Goal: Task Accomplishment & Management: Complete application form

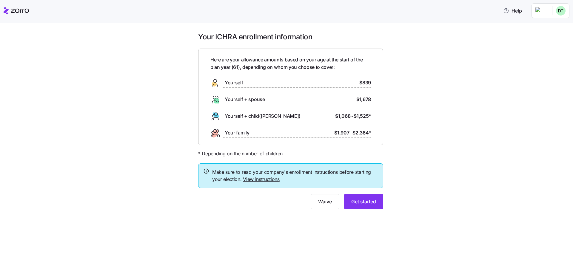
click at [215, 85] on circle at bounding box center [214, 84] width 5 height 5
click at [361, 202] on span "Get started" at bounding box center [363, 201] width 25 height 7
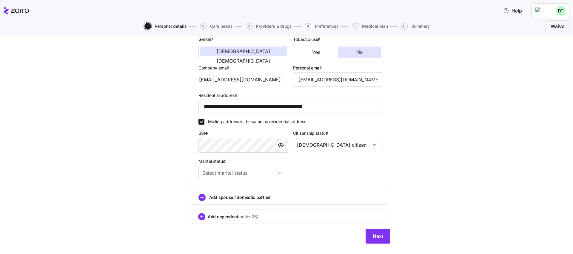
scroll to position [119, 0]
click at [279, 173] on input "Marital status *" at bounding box center [244, 172] width 90 height 14
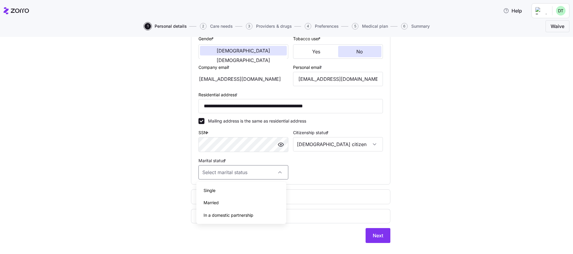
click at [251, 198] on div "Married" at bounding box center [241, 203] width 85 height 13
click at [277, 172] on input "Married" at bounding box center [244, 172] width 90 height 14
click at [253, 188] on div "Single" at bounding box center [241, 190] width 85 height 13
type input "Single"
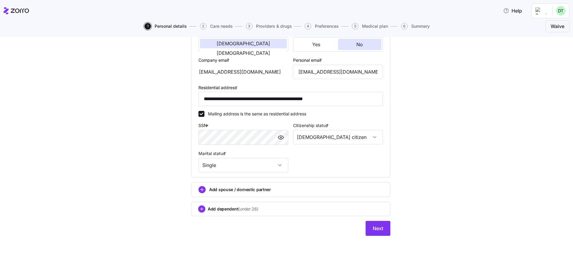
scroll to position [130, 0]
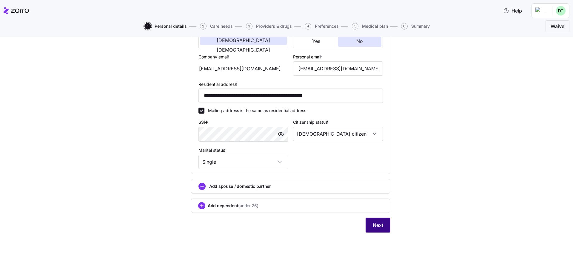
click at [381, 224] on span "Next" at bounding box center [378, 225] width 10 height 7
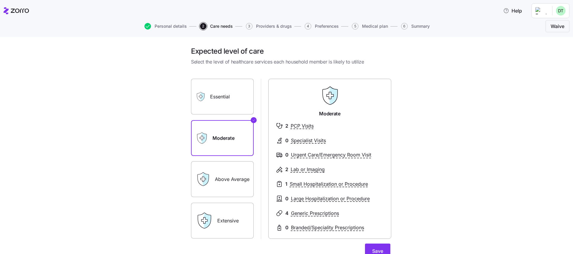
click at [222, 99] on label "Essential" at bounding box center [222, 97] width 63 height 36
click at [0, 0] on input "Essential" at bounding box center [0, 0] width 0 height 0
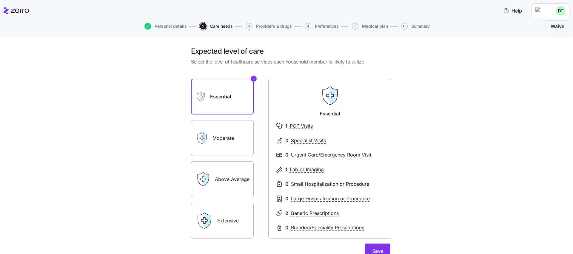
click at [231, 181] on label "Above Average" at bounding box center [222, 179] width 63 height 36
click at [0, 0] on input "Above Average" at bounding box center [0, 0] width 0 height 0
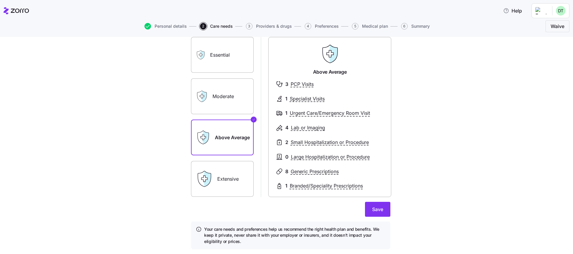
scroll to position [59, 0]
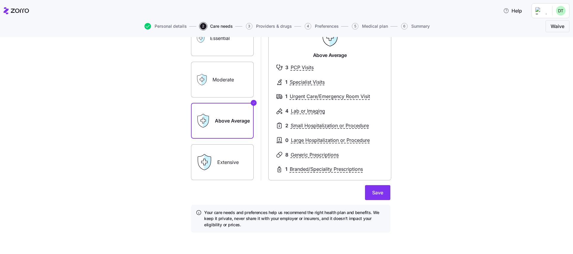
click at [232, 165] on label "Extensive" at bounding box center [222, 162] width 63 height 36
click at [0, 0] on input "Extensive" at bounding box center [0, 0] width 0 height 0
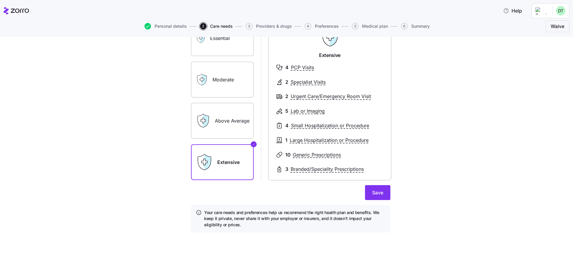
click at [222, 126] on label "Above Average" at bounding box center [222, 121] width 63 height 36
click at [0, 0] on input "Above Average" at bounding box center [0, 0] width 0 height 0
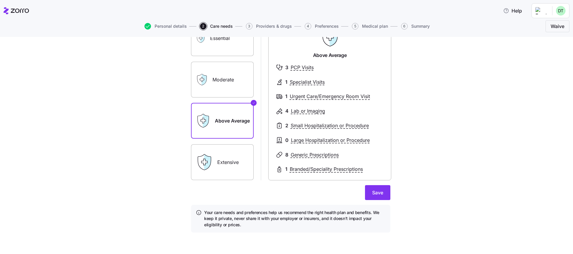
click at [235, 168] on label "Extensive" at bounding box center [222, 162] width 63 height 36
click at [0, 0] on input "Extensive" at bounding box center [0, 0] width 0 height 0
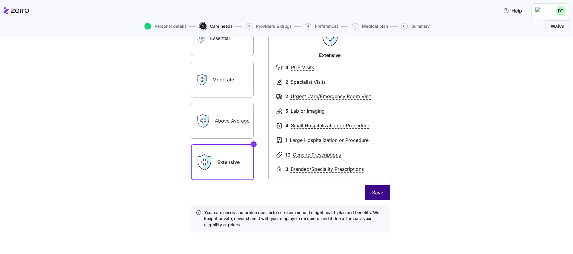
click at [376, 193] on span "Save" at bounding box center [377, 192] width 11 height 7
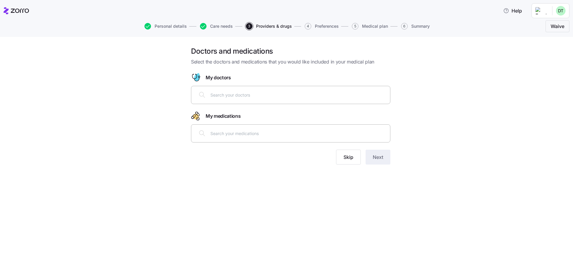
click at [282, 96] on input "text" at bounding box center [298, 95] width 176 height 7
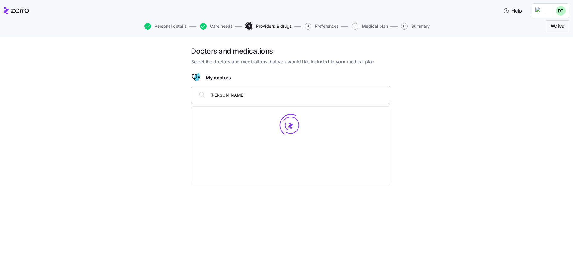
type input "Troy"
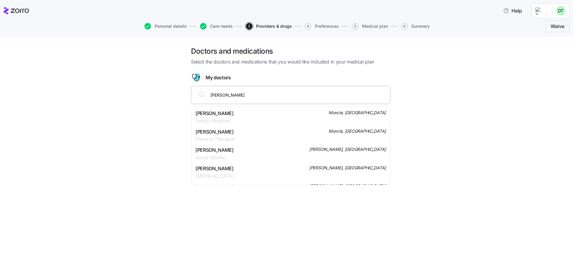
click at [240, 119] on div "Troy A Abbott Family Medicine Muncie, IN" at bounding box center [291, 117] width 190 height 15
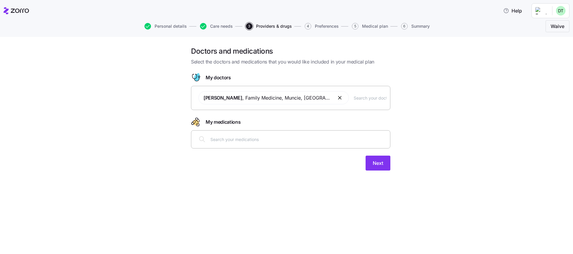
click at [297, 138] on input "text" at bounding box center [298, 139] width 176 height 7
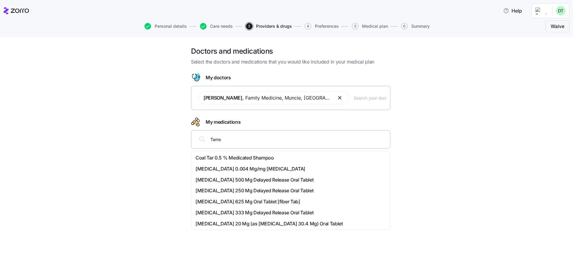
type input "Tamsu"
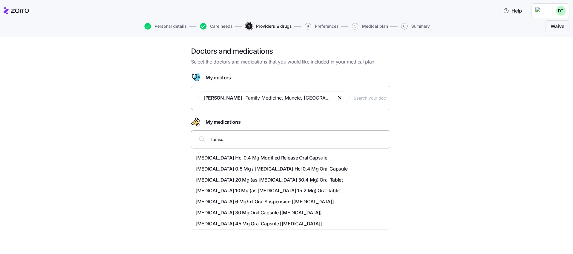
click at [284, 158] on span "Tamsulosin Hcl 0.4 Mg Modified Release Oral Capsule" at bounding box center [262, 157] width 132 height 7
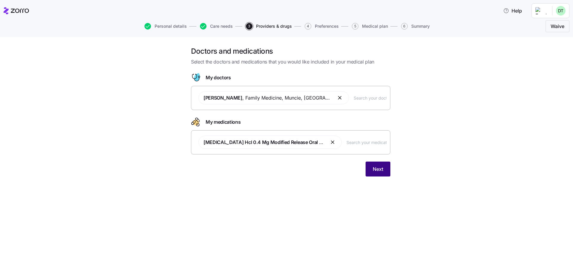
click at [377, 170] on span "Next" at bounding box center [378, 169] width 10 height 7
click at [270, 152] on div "Tamsulosin Hcl 0.4 Mg Modified Release Oral Capsule" at bounding box center [291, 142] width 192 height 20
click at [196, 122] on circle "Drugs" at bounding box center [196, 123] width 6 height 6
click at [234, 149] on div "Tamsulosin Hcl 0.4 Mg Modified Release Oral Capsule" at bounding box center [291, 142] width 192 height 20
click at [372, 143] on input "text" at bounding box center [367, 142] width 40 height 7
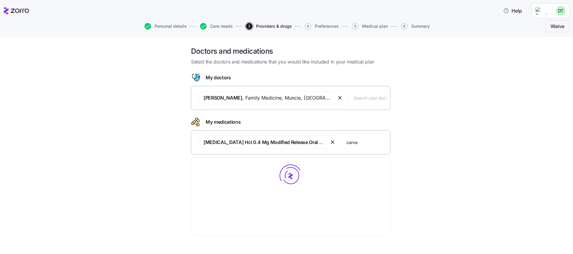
type input "carved"
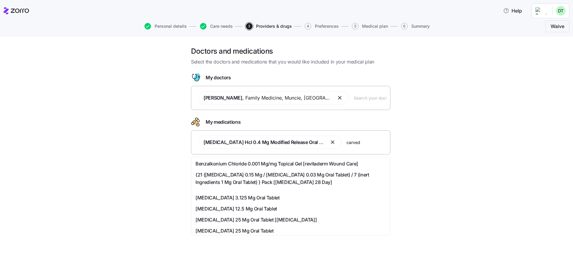
click at [206, 230] on span "Carvedilol 25 Mg Oral Tablet" at bounding box center [235, 230] width 78 height 7
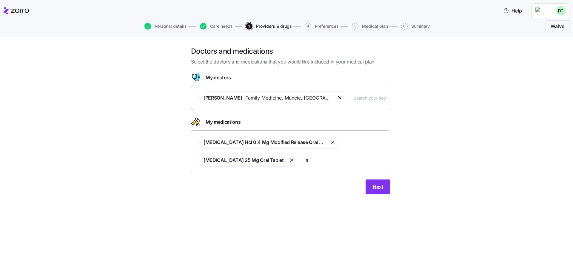
type input "flu"
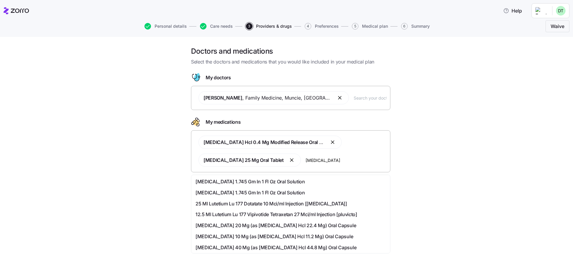
click at [287, 247] on span "Fluoxetine 40 Mg (as Fluoxetine Hcl 44.8 Mg) Oral Capsule" at bounding box center [276, 247] width 161 height 7
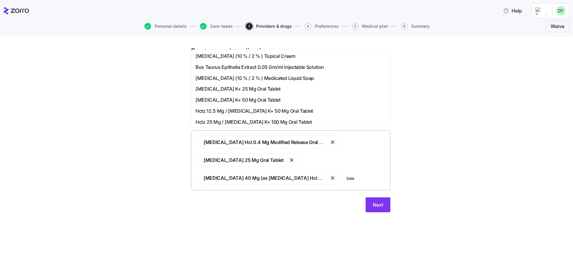
type input "losar"
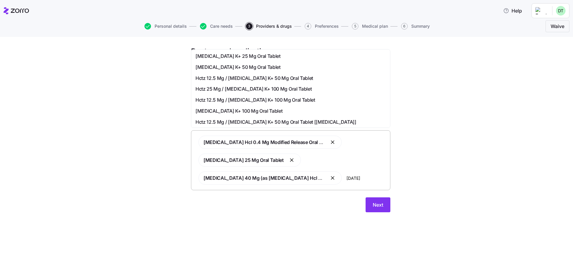
click at [266, 110] on div "Losartan K+ 100 Mg Oral Tablet" at bounding box center [291, 110] width 190 height 7
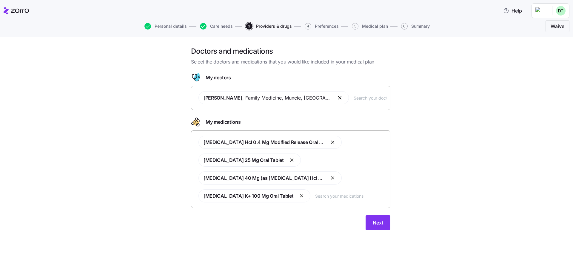
click at [322, 196] on input "text" at bounding box center [350, 196] width 71 height 7
type input "aml"
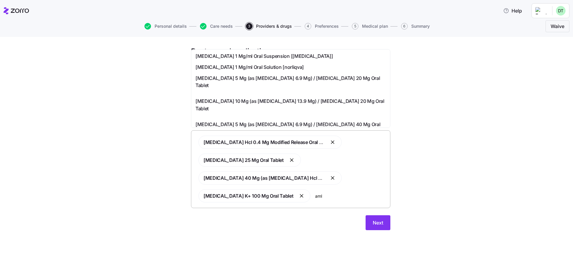
click at [270, 124] on span "Amlodipine 5 Mg (as Amlodipine Besylate 6.9 Mg) / Olmesartan Medoxomil 40 Mg Or…" at bounding box center [291, 128] width 190 height 15
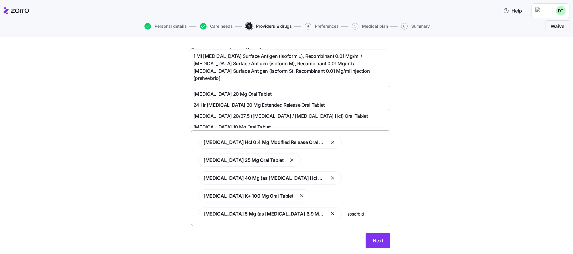
type input "isosorbide"
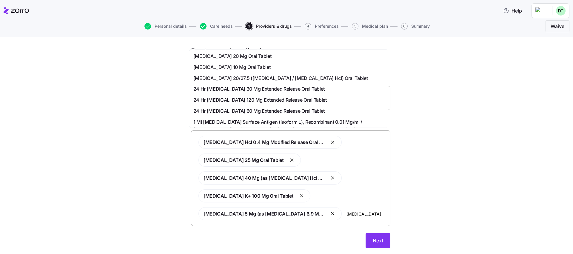
click at [325, 109] on span "24 Hr Isosorbide Mononitrate 60 Mg Extended Release Oral Tablet" at bounding box center [258, 110] width 131 height 7
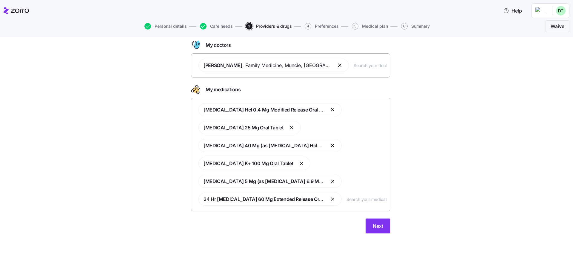
scroll to position [33, 0]
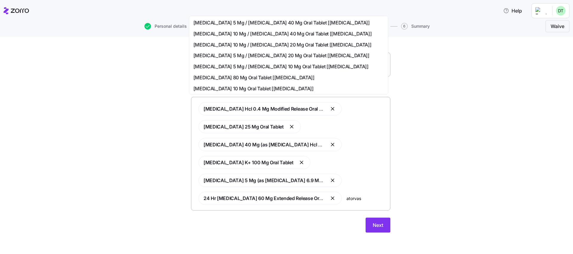
type input "atorvast"
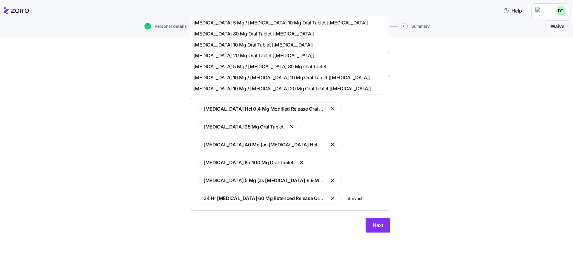
click at [244, 55] on span "Atorvastatin 20 Mg Oral Tablet [lipitor]" at bounding box center [253, 55] width 121 height 7
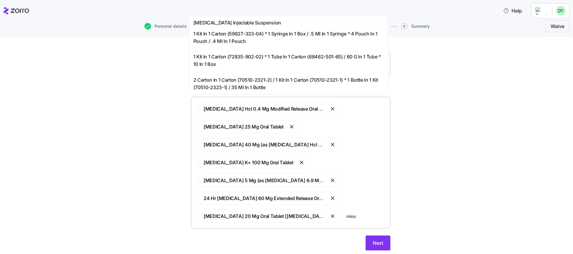
type input "minox"
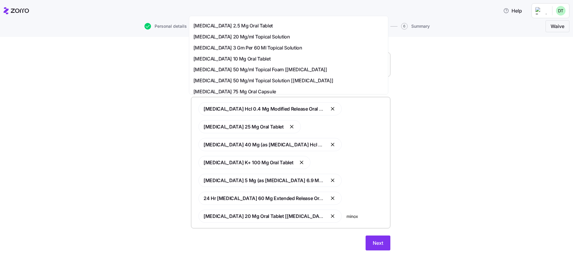
scroll to position [60, 0]
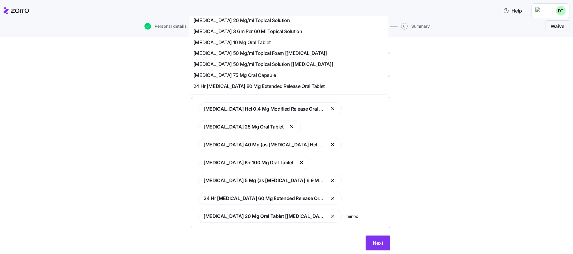
click at [244, 41] on span "Minoxidil 10 Mg Oral Tablet" at bounding box center [231, 42] width 77 height 7
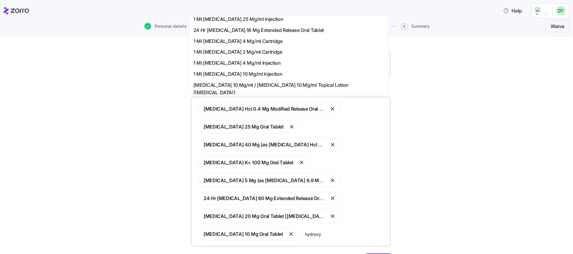
scroll to position [0, 0]
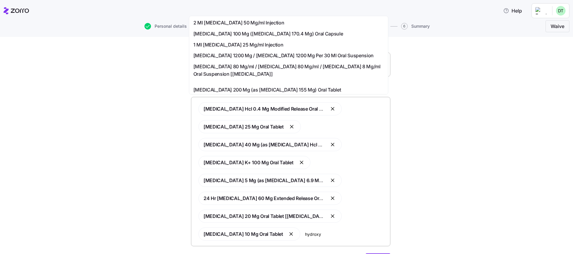
type input "hydroxyc"
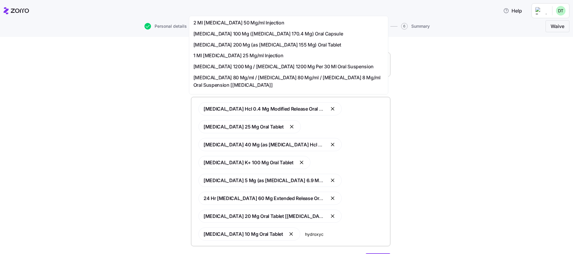
click at [298, 42] on span "Hydroxychloroquine Sulfate 200 Mg (as Hydroxychloroquine 155 Mg) Oral Tablet" at bounding box center [267, 44] width 148 height 7
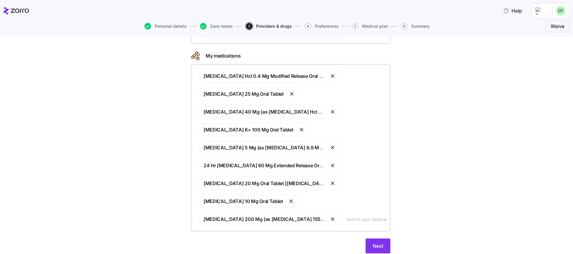
scroll to position [87, 0]
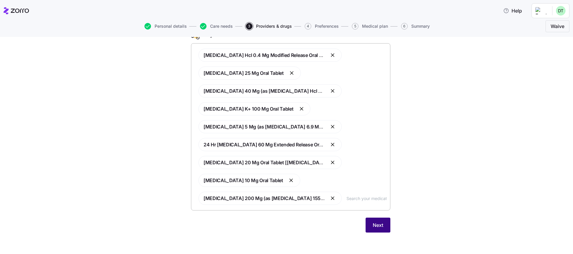
click at [383, 228] on button "Next" at bounding box center [378, 225] width 25 height 15
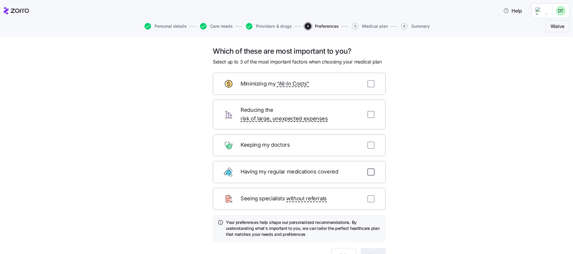
click at [369, 169] on input "checkbox" at bounding box center [370, 172] width 7 height 7
checkbox input "true"
click at [368, 142] on input "checkbox" at bounding box center [370, 145] width 7 height 7
checkbox input "true"
click at [367, 111] on input "checkbox" at bounding box center [370, 114] width 7 height 7
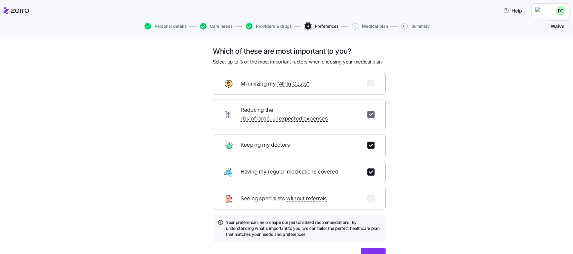
click at [368, 111] on input "checkbox" at bounding box center [370, 114] width 7 height 7
checkbox input "false"
click at [371, 84] on input "checkbox" at bounding box center [370, 83] width 7 height 7
checkbox input "true"
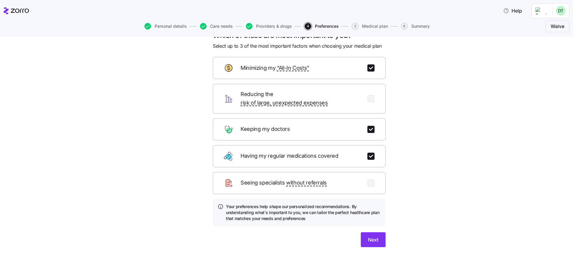
scroll to position [30, 0]
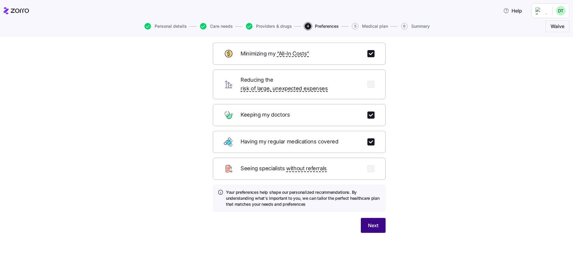
click at [372, 222] on span "Next" at bounding box center [373, 225] width 10 height 7
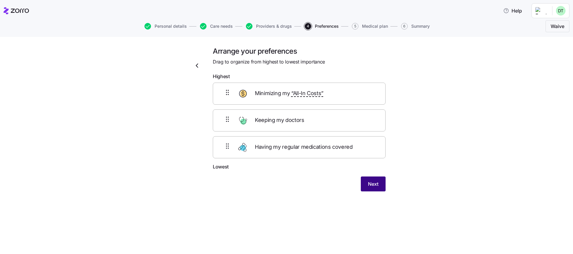
scroll to position [0, 0]
click at [372, 185] on span "Next" at bounding box center [373, 184] width 10 height 7
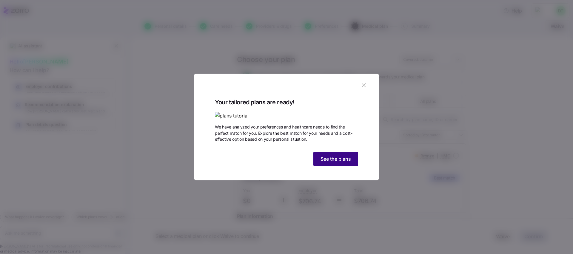
click at [344, 163] on span "See the plans" at bounding box center [336, 159] width 30 height 7
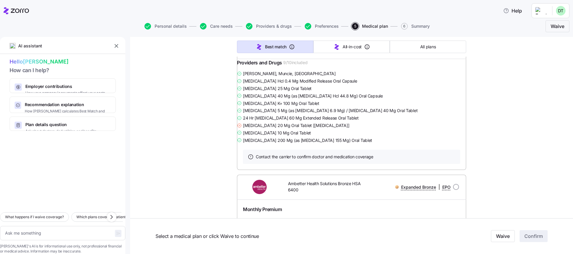
scroll to position [1911, 0]
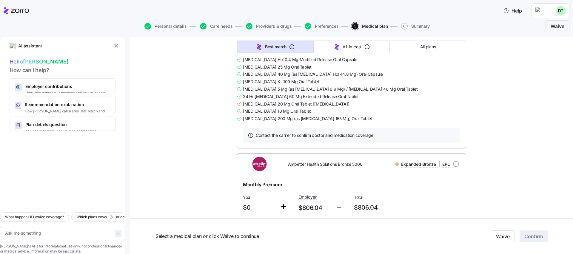
type textarea "x"
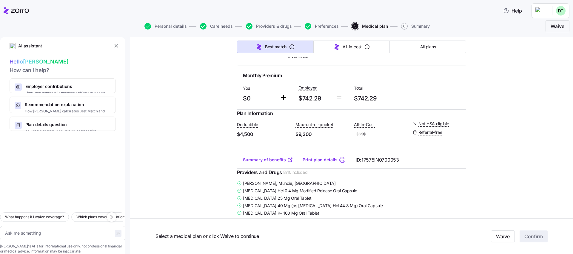
scroll to position [836, 0]
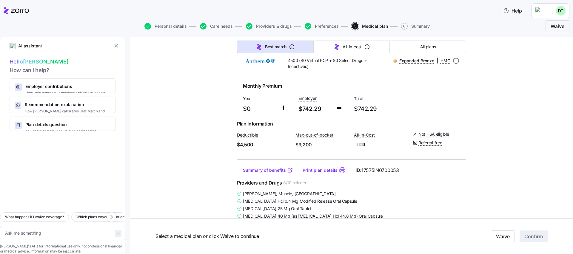
click at [454, 64] on input "radio" at bounding box center [456, 61] width 6 height 6
radio input "true"
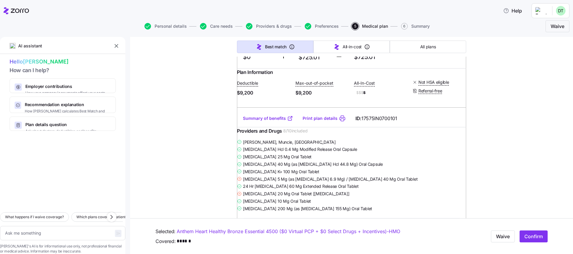
scroll to position [149, 0]
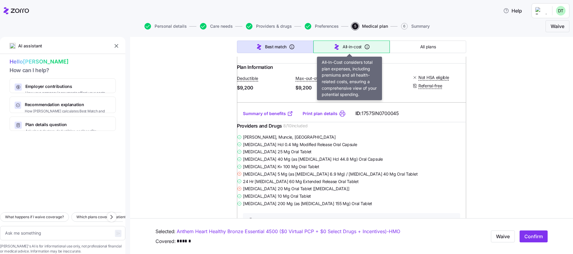
click at [364, 47] on icon "button" at bounding box center [367, 47] width 6 height 6
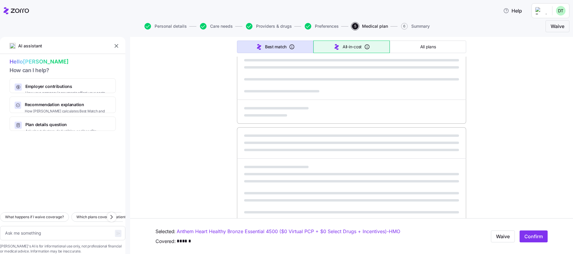
type textarea "x"
type input "Sorted by: All-in-cost"
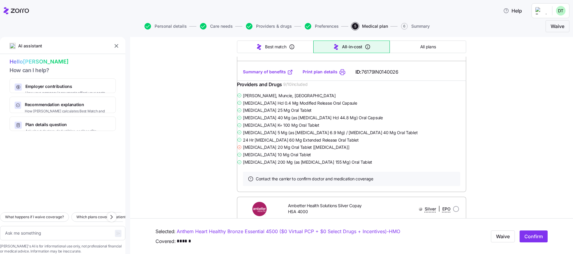
scroll to position [30, 0]
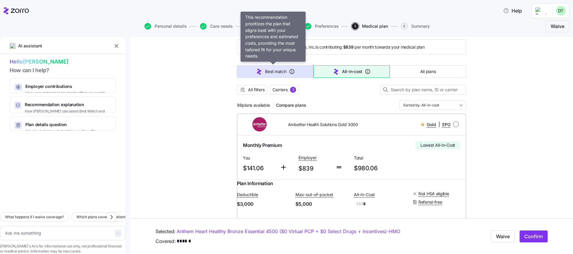
click at [274, 71] on span "Best match" at bounding box center [275, 72] width 21 height 6
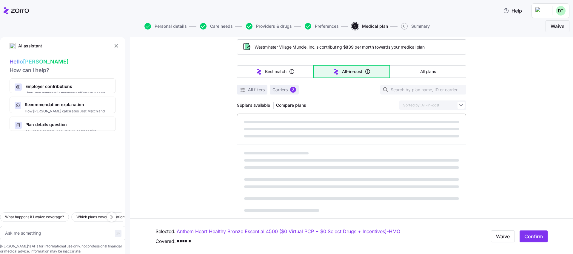
type textarea "x"
type input "Sorted by: Best match"
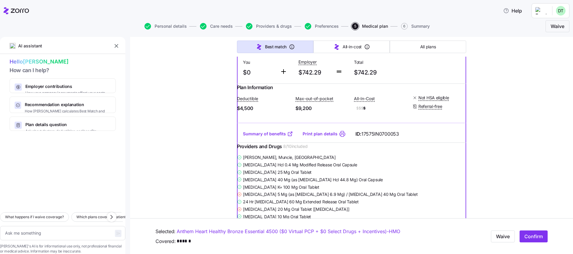
scroll to position [869, 0]
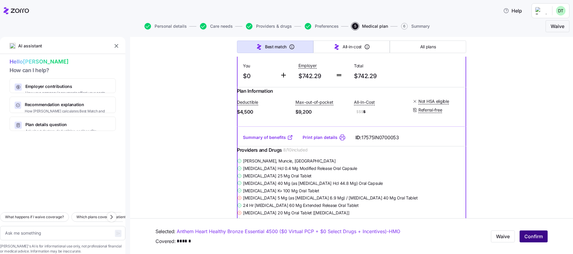
click at [528, 234] on span "Confirm" at bounding box center [533, 236] width 19 height 7
type textarea "x"
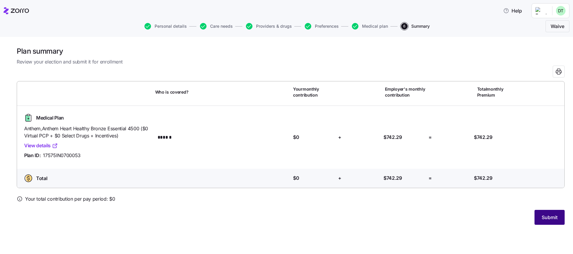
click at [549, 216] on span "Submit" at bounding box center [550, 217] width 16 height 7
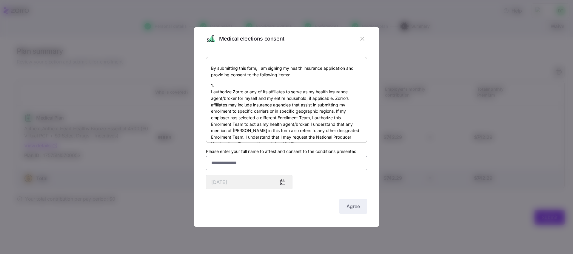
click at [325, 165] on input "Please enter your full name to attest and consent to the conditions presented" at bounding box center [286, 163] width 161 height 14
type input "**********"
click at [283, 183] on icon at bounding box center [282, 182] width 5 height 5
click at [347, 207] on span "Agree" at bounding box center [353, 206] width 13 height 7
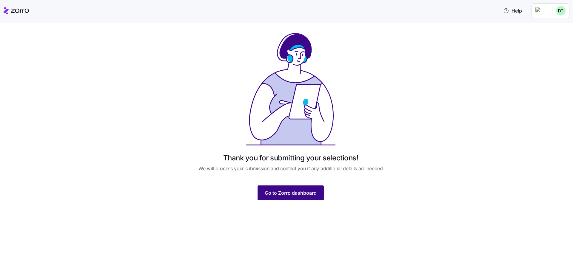
click at [303, 192] on span "Go to Zorro dashboard" at bounding box center [291, 193] width 52 height 7
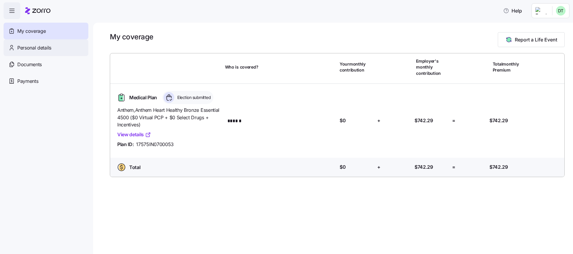
click at [38, 47] on span "Personal details" at bounding box center [34, 47] width 34 height 7
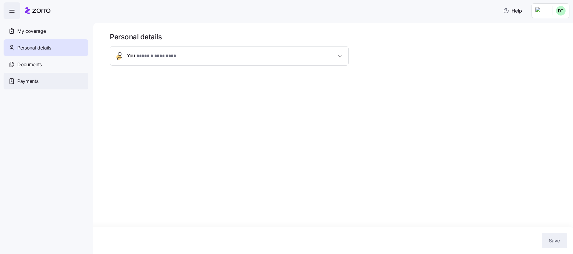
click at [35, 82] on span "Payments" at bounding box center [27, 81] width 21 height 7
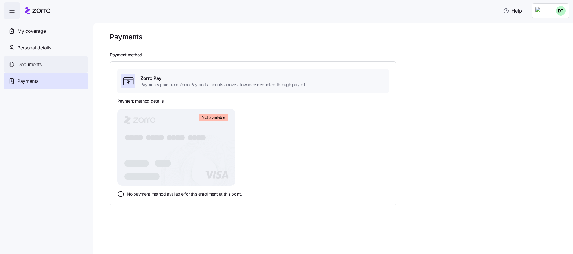
click at [32, 64] on span "Documents" at bounding box center [29, 64] width 24 height 7
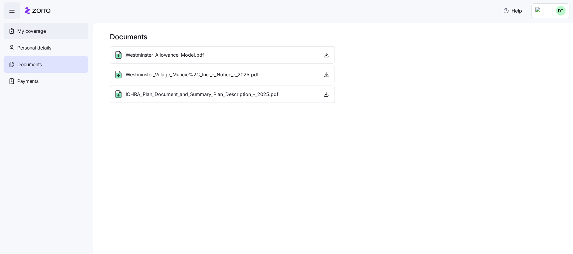
click at [44, 32] on span "My coverage" at bounding box center [31, 30] width 28 height 7
